Goal: Transaction & Acquisition: Purchase product/service

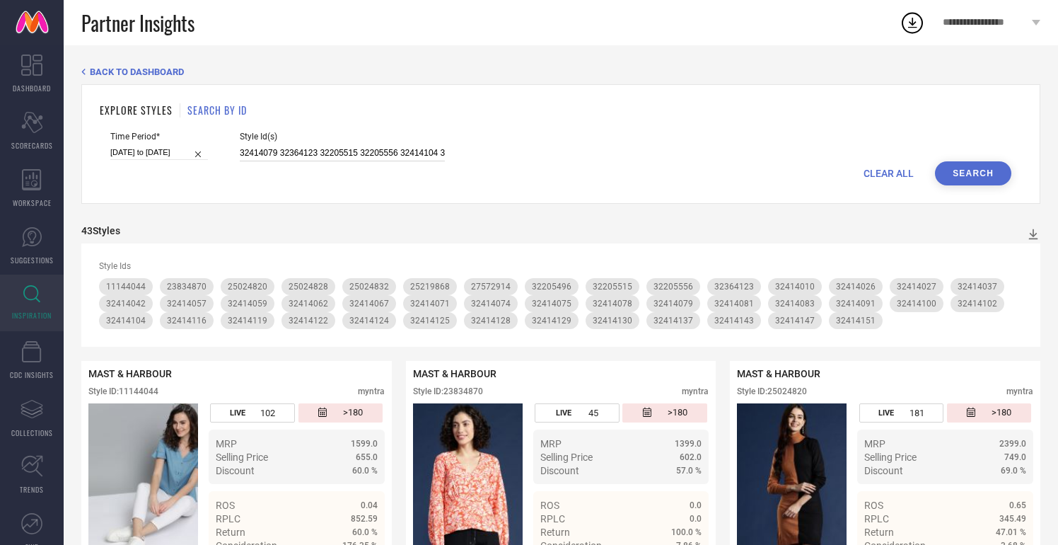
click at [390, 152] on input "32414079 32364123 32205515 32205556 32414104 32414091 32414119 27572914 3241407…" at bounding box center [342, 153] width 205 height 16
paste input "23834870"
type input "23834870"
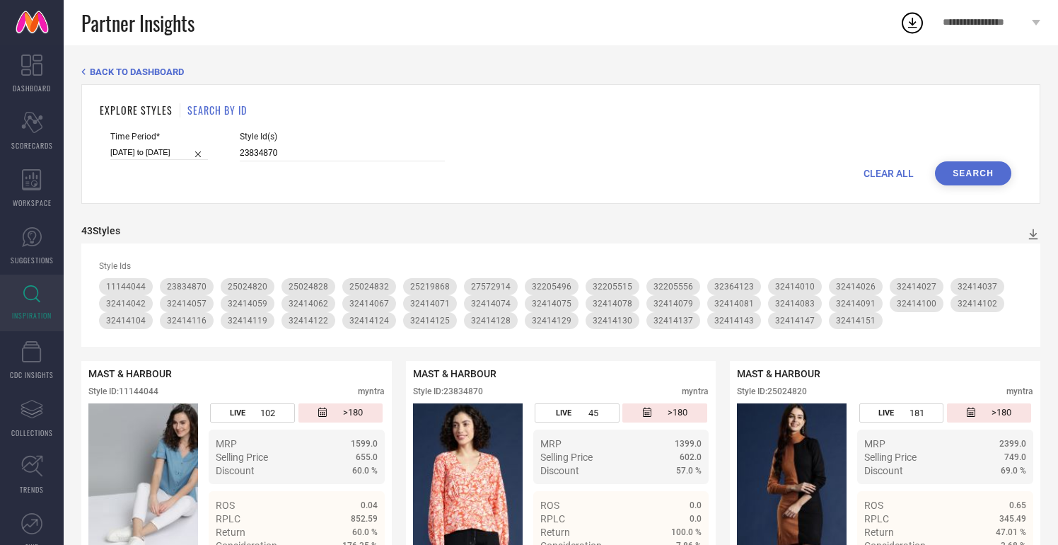
click at [972, 169] on button "Search" at bounding box center [973, 173] width 76 height 24
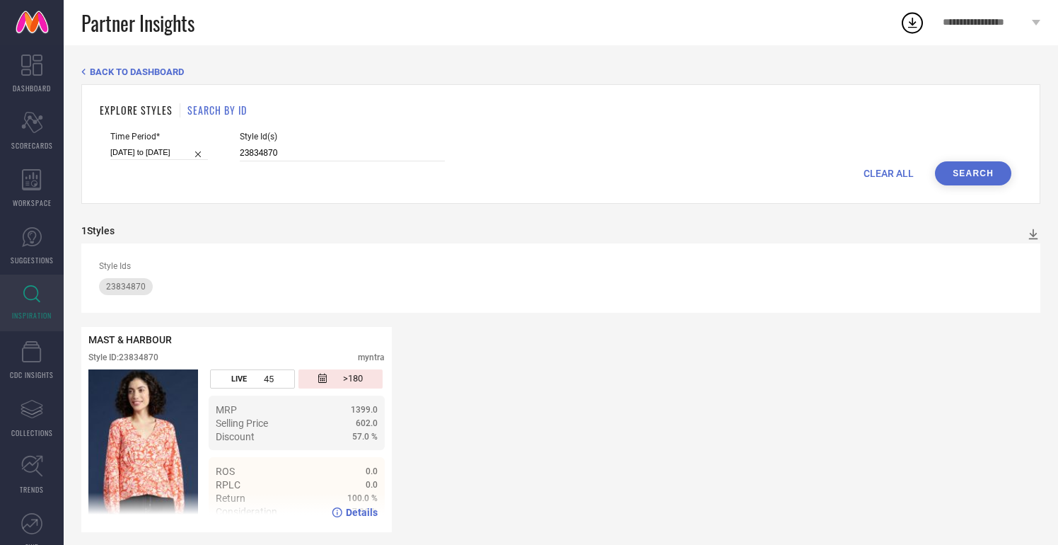
scroll to position [8, 0]
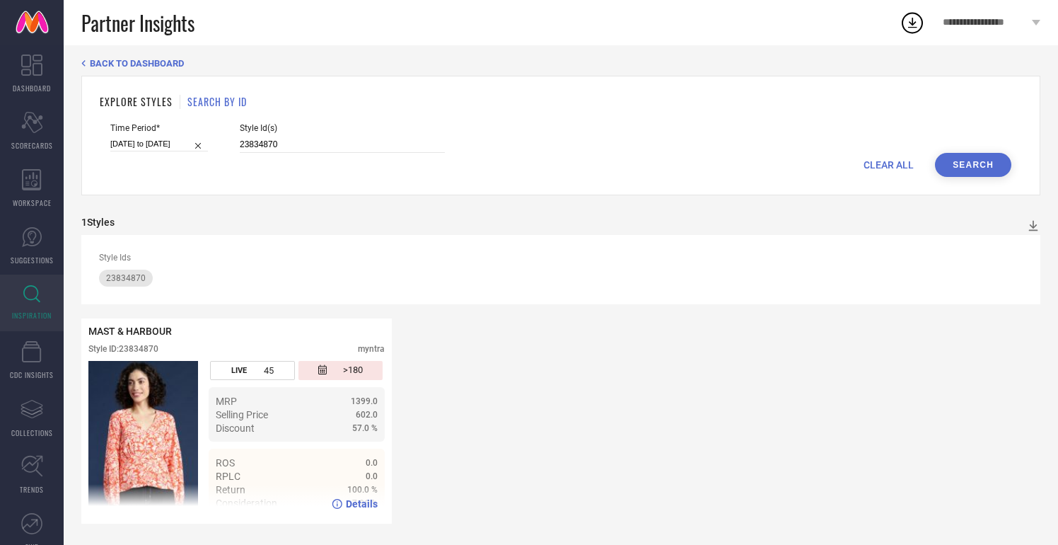
click at [366, 504] on span "Details" at bounding box center [362, 503] width 32 height 11
